Goal: Task Accomplishment & Management: Manage account settings

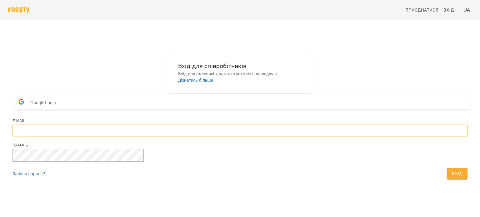
type input "**********"
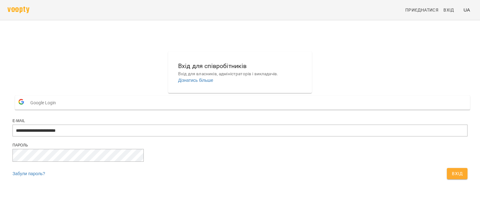
click at [452, 177] on span "Вхід" at bounding box center [457, 173] width 11 height 7
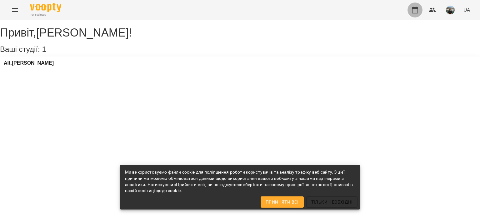
click at [415, 10] on icon "button" at bounding box center [414, 9] width 7 height 7
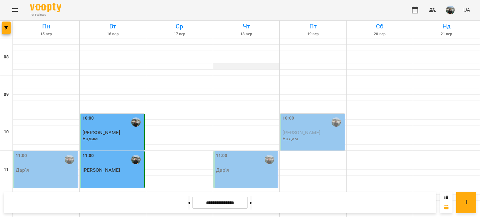
scroll to position [31, 0]
click at [244, 152] on div "11:00" at bounding box center [246, 159] width 61 height 14
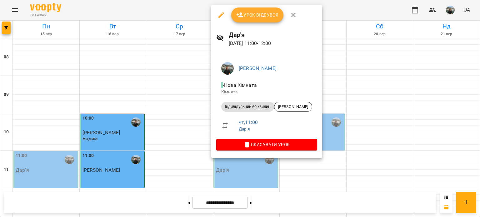
click at [251, 16] on span "Урок відбувся" at bounding box center [257, 14] width 42 height 7
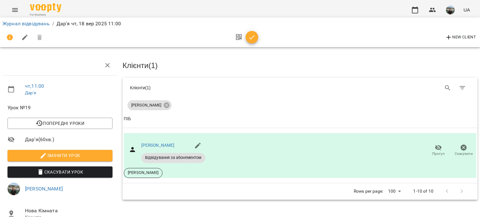
click at [254, 37] on icon "button" at bounding box center [251, 37] width 7 height 7
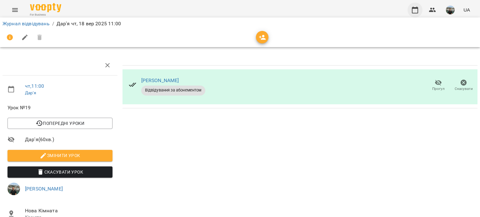
click at [414, 10] on icon "button" at bounding box center [414, 9] width 7 height 7
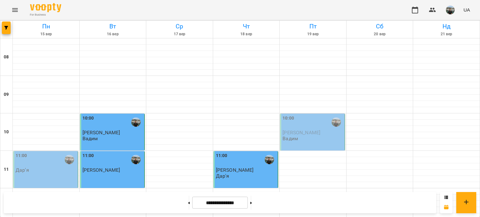
scroll to position [250, 0]
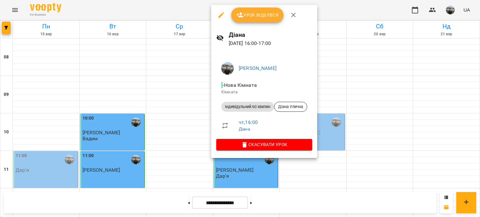
click at [221, 15] on icon "button" at bounding box center [221, 15] width 6 height 6
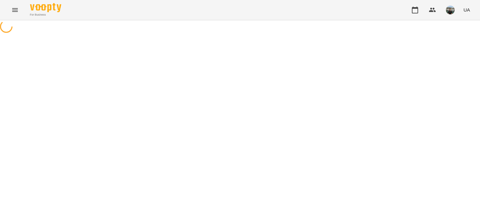
select select "**********"
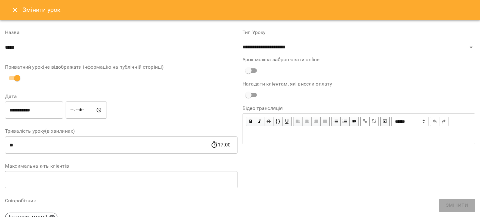
click at [79, 110] on input "*****" at bounding box center [86, 110] width 41 height 17
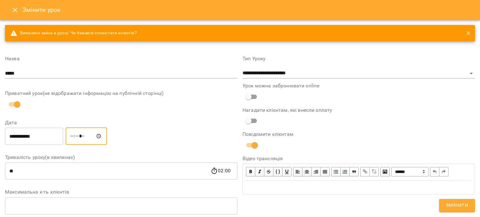
type input "*****"
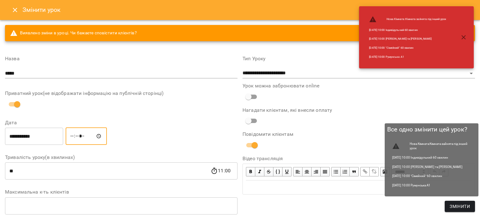
click at [461, 205] on span "Змінити" at bounding box center [460, 206] width 20 height 7
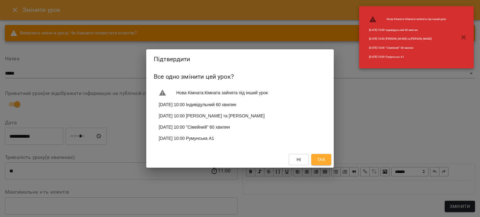
click at [323, 162] on span "Так" at bounding box center [321, 159] width 8 height 7
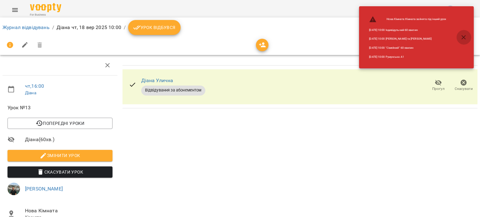
click at [464, 38] on icon "button" at bounding box center [463, 37] width 4 height 4
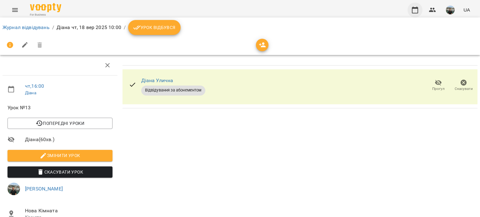
click at [416, 12] on icon "button" at bounding box center [414, 9] width 7 height 7
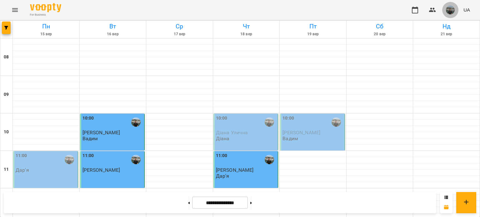
click at [451, 9] on img "button" at bounding box center [450, 10] width 9 height 9
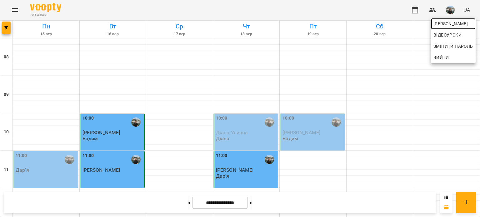
click at [441, 22] on span "[PERSON_NAME]" at bounding box center [453, 23] width 40 height 7
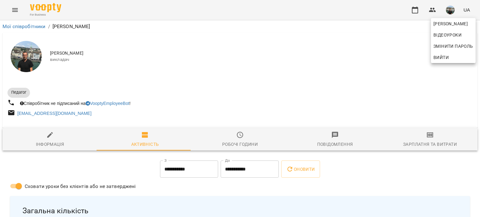
drag, startPoint x: 477, startPoint y: 33, endPoint x: 479, endPoint y: 40, distance: 7.4
click at [479, 39] on div at bounding box center [240, 108] width 480 height 217
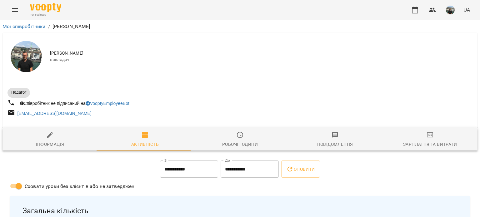
click at [451, 11] on img "button" at bounding box center [450, 10] width 9 height 9
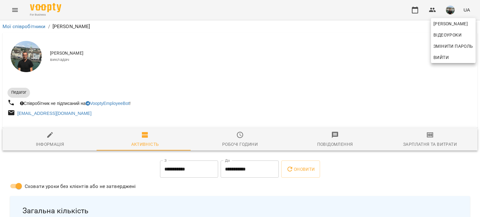
click at [437, 56] on span "Вийти" at bounding box center [440, 57] width 15 height 7
